Goal: Navigation & Orientation: Understand site structure

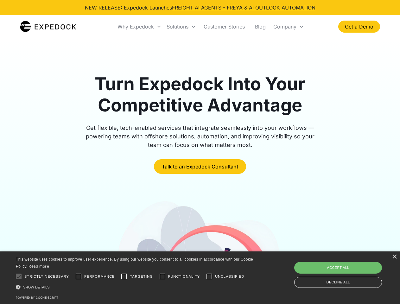
click at [140, 27] on div "Why Expedock" at bounding box center [136, 26] width 36 height 6
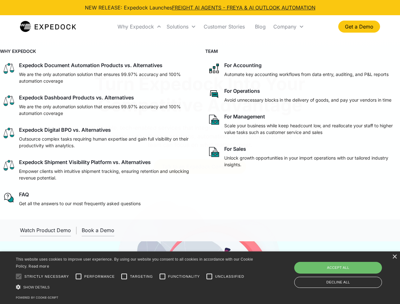
click at [181, 27] on div "Solutions" at bounding box center [178, 26] width 22 height 6
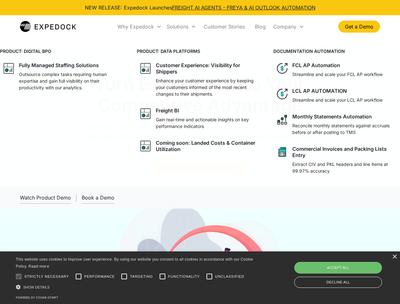
click at [289, 27] on div "Company" at bounding box center [285, 26] width 23 height 6
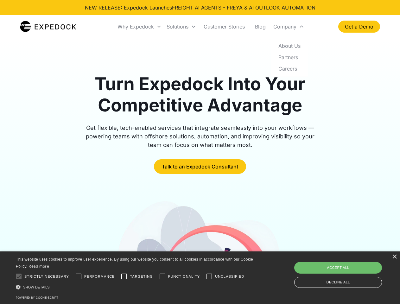
click at [19, 277] on div at bounding box center [18, 276] width 13 height 13
click at [79, 277] on input "Performance" at bounding box center [78, 276] width 13 height 13
checkbox input "true"
click at [124, 277] on input "Targeting" at bounding box center [124, 276] width 13 height 13
checkbox input "true"
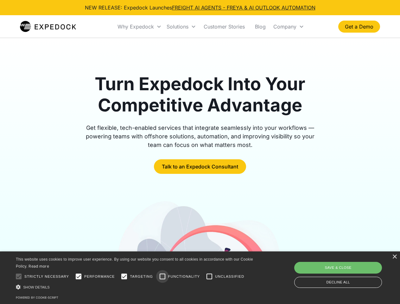
click at [163, 277] on input "Functionality" at bounding box center [162, 276] width 13 height 13
checkbox input "true"
click at [210, 277] on input "Unclassified" at bounding box center [209, 276] width 13 height 13
checkbox input "true"
click at [136, 287] on div "Show details Hide details" at bounding box center [136, 287] width 240 height 7
